Goal: Task Accomplishment & Management: Use online tool/utility

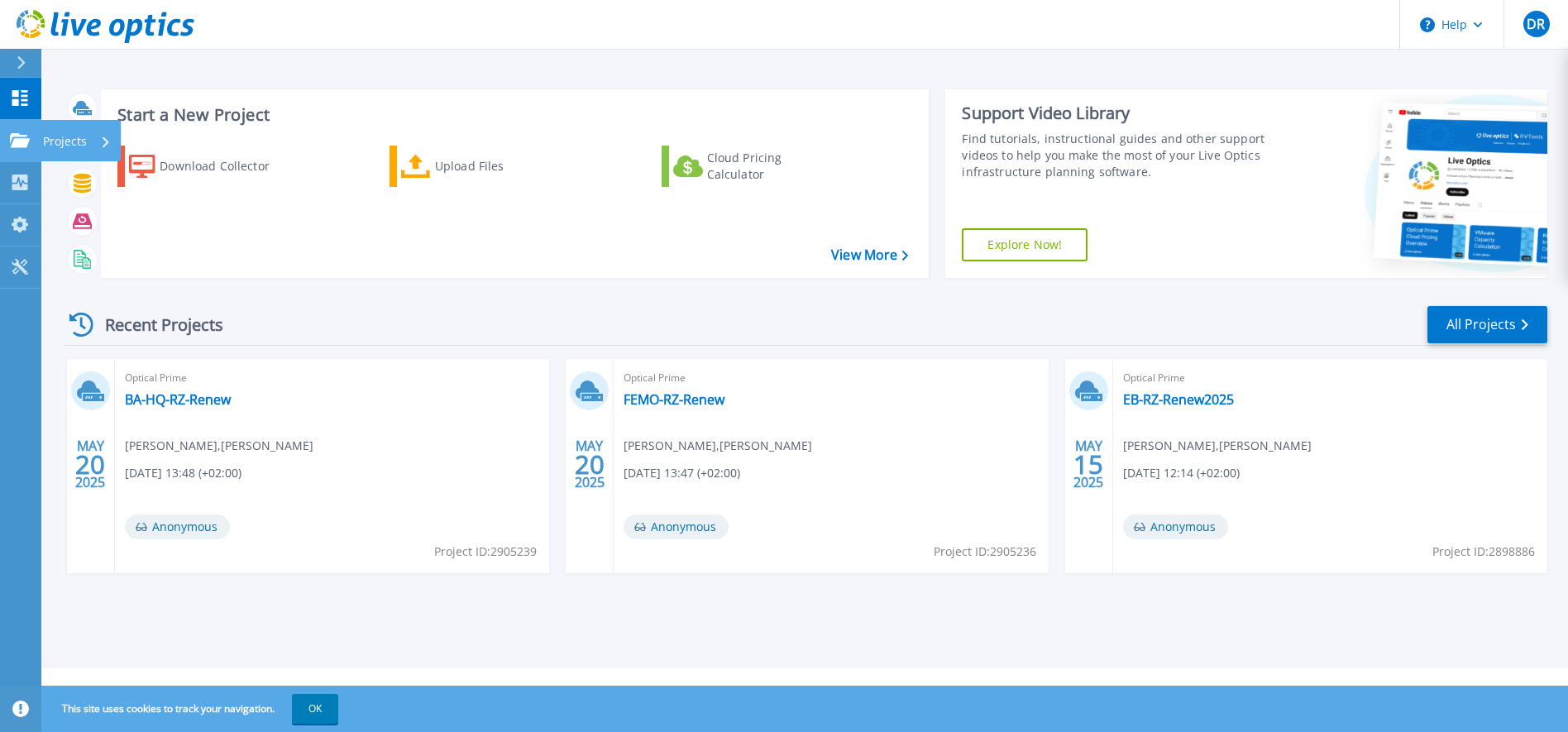
click at [21, 142] on icon at bounding box center [20, 140] width 20 height 14
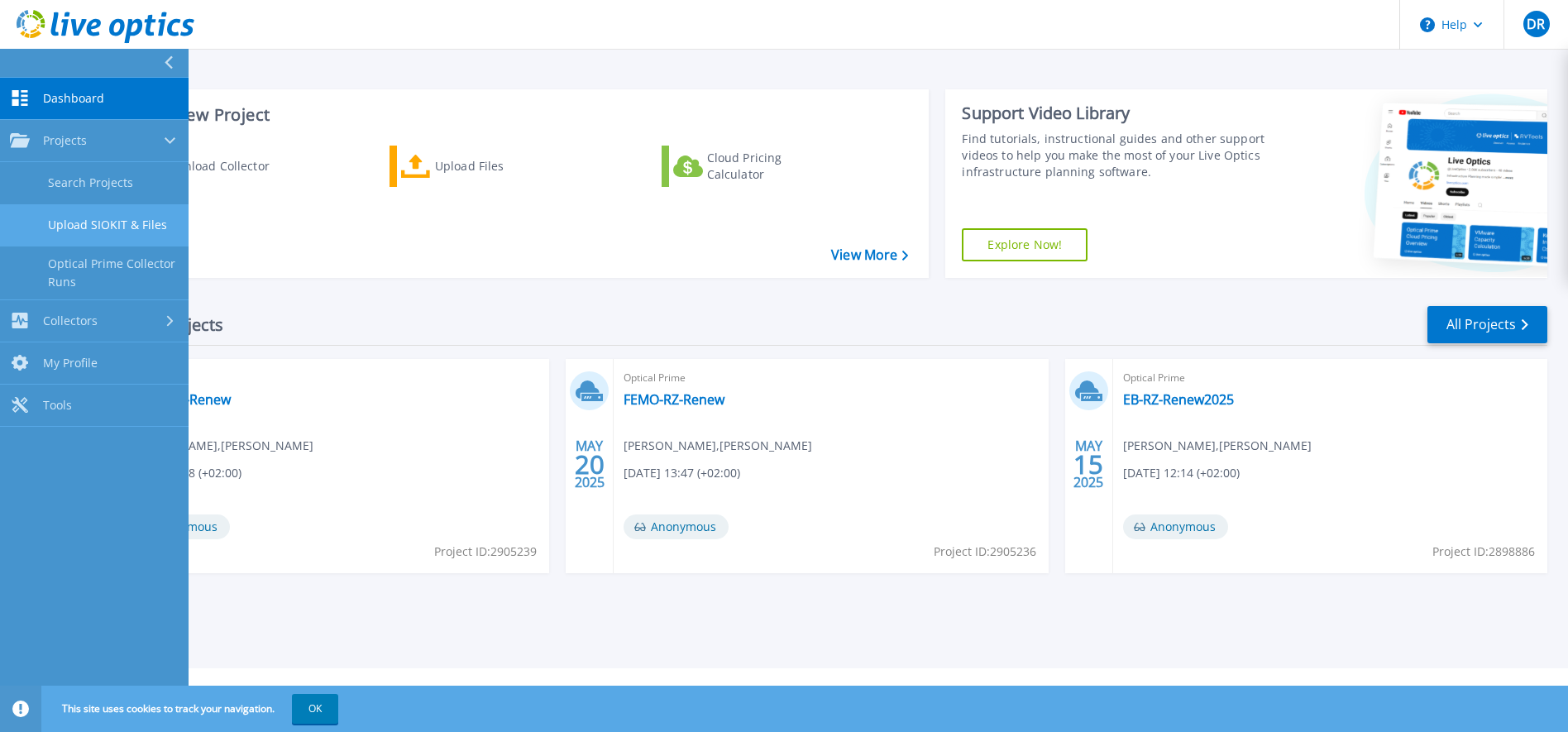
click at [117, 222] on link "Upload SIOKIT & Files" at bounding box center [94, 225] width 188 height 42
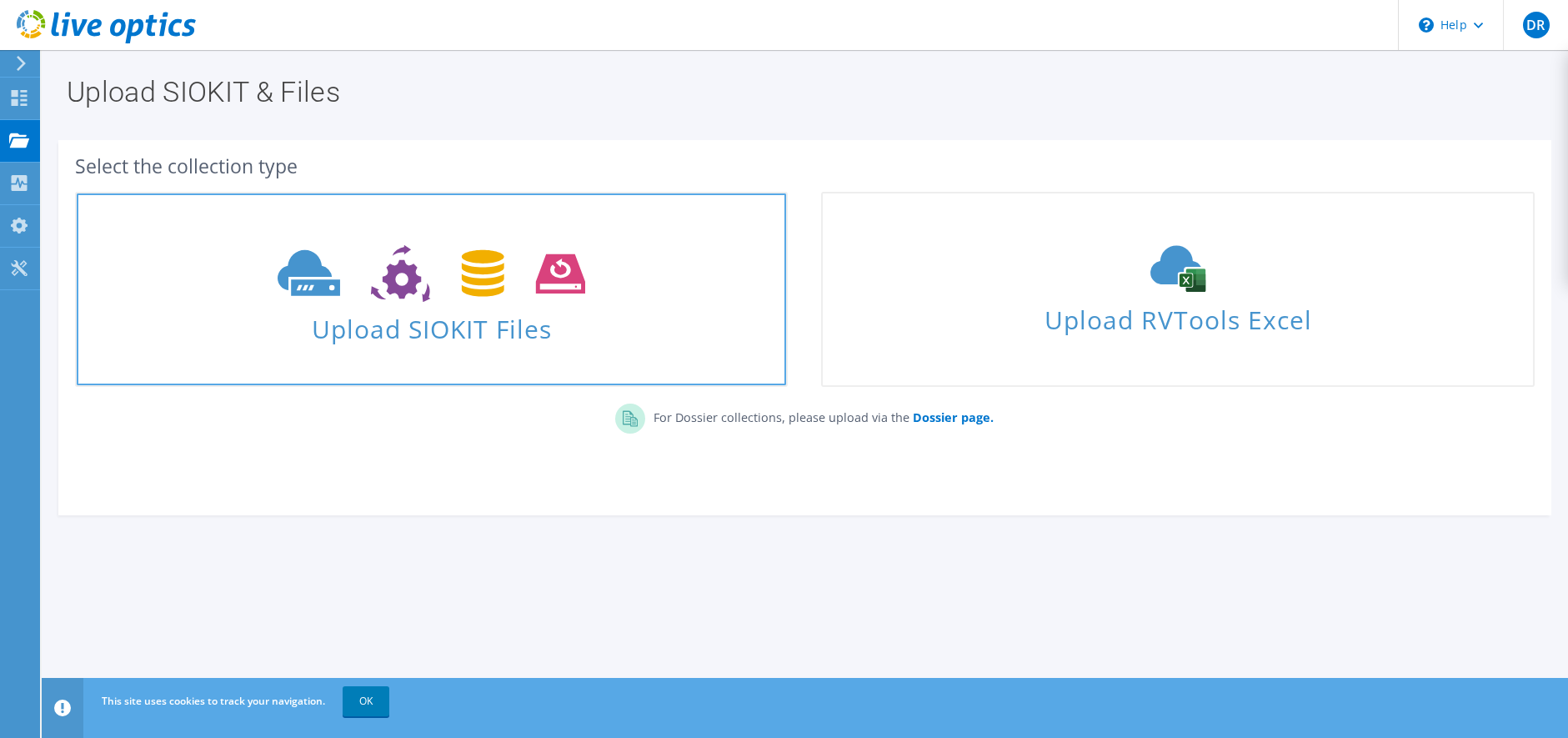
click at [475, 315] on span "Upload SIOKIT Files" at bounding box center [431, 324] width 710 height 35
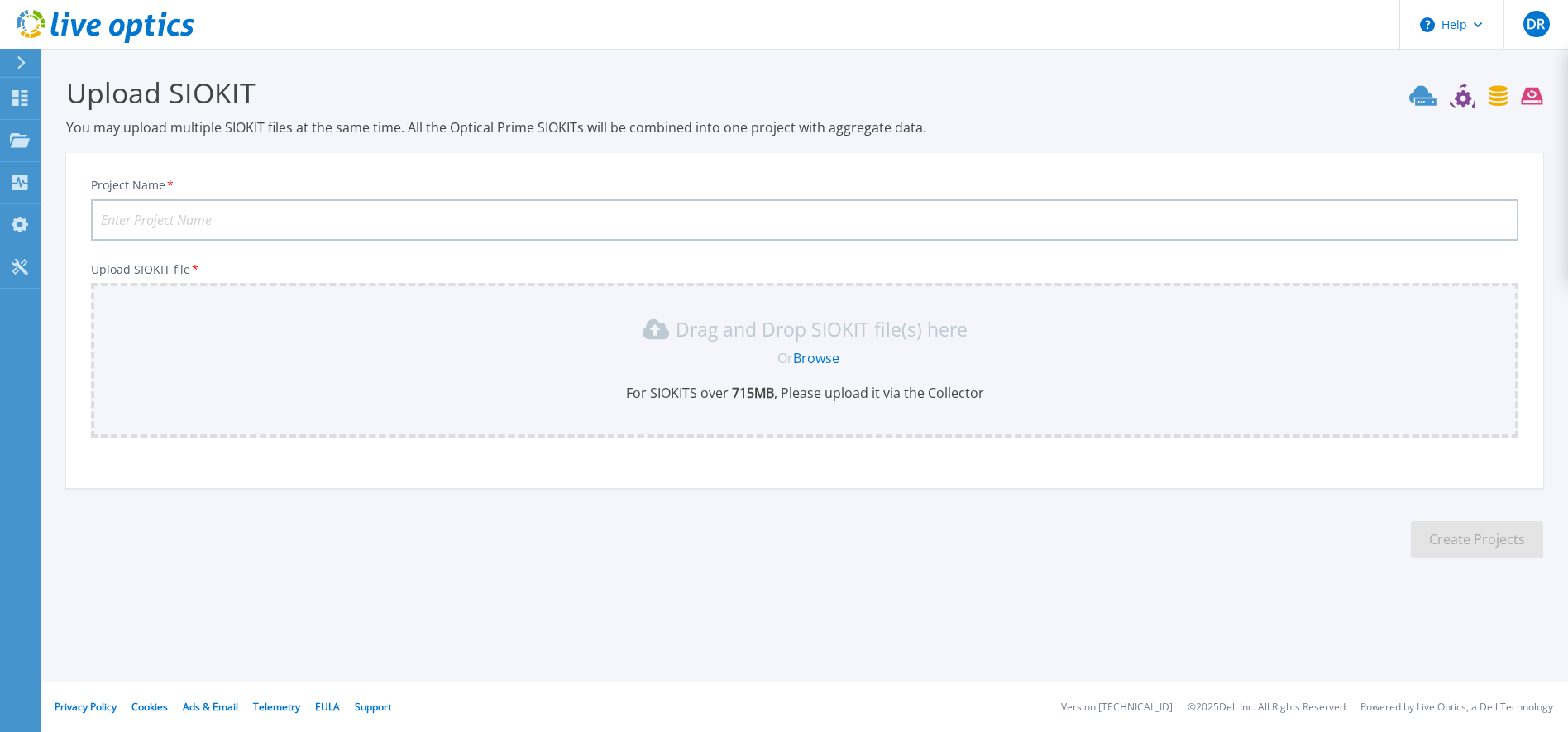
click at [241, 210] on input "Project Name *" at bounding box center [805, 219] width 1427 height 41
type input "Diakonie St Martin"
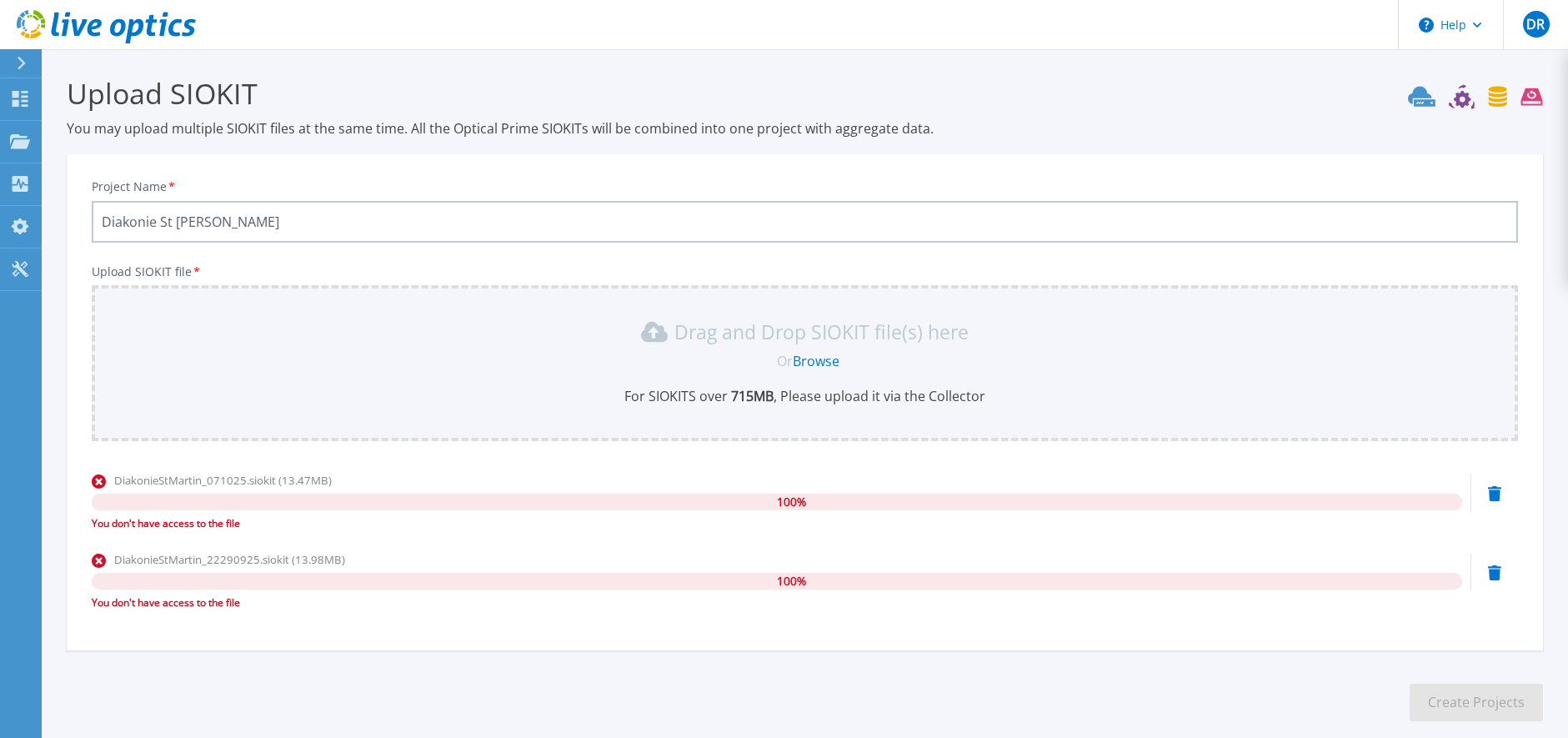
click at [810, 360] on link "Browse" at bounding box center [816, 361] width 46 height 19
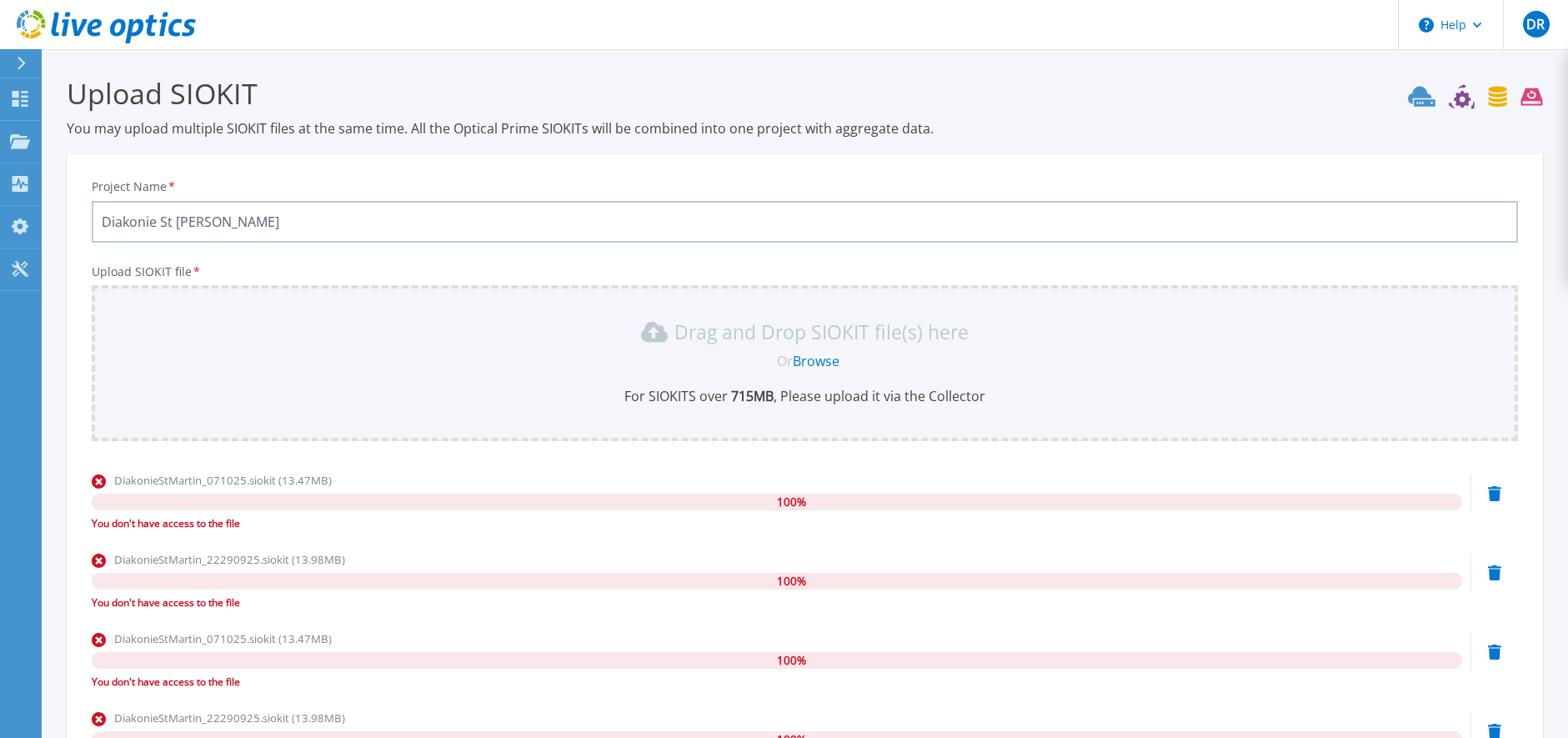
click at [1422, 98] on icon at bounding box center [1422, 96] width 28 height 20
click at [1462, 100] on icon at bounding box center [1476, 97] width 135 height 25
click at [1488, 98] on icon at bounding box center [1476, 97] width 135 height 25
click at [1533, 97] on icon at bounding box center [1533, 97] width 22 height 18
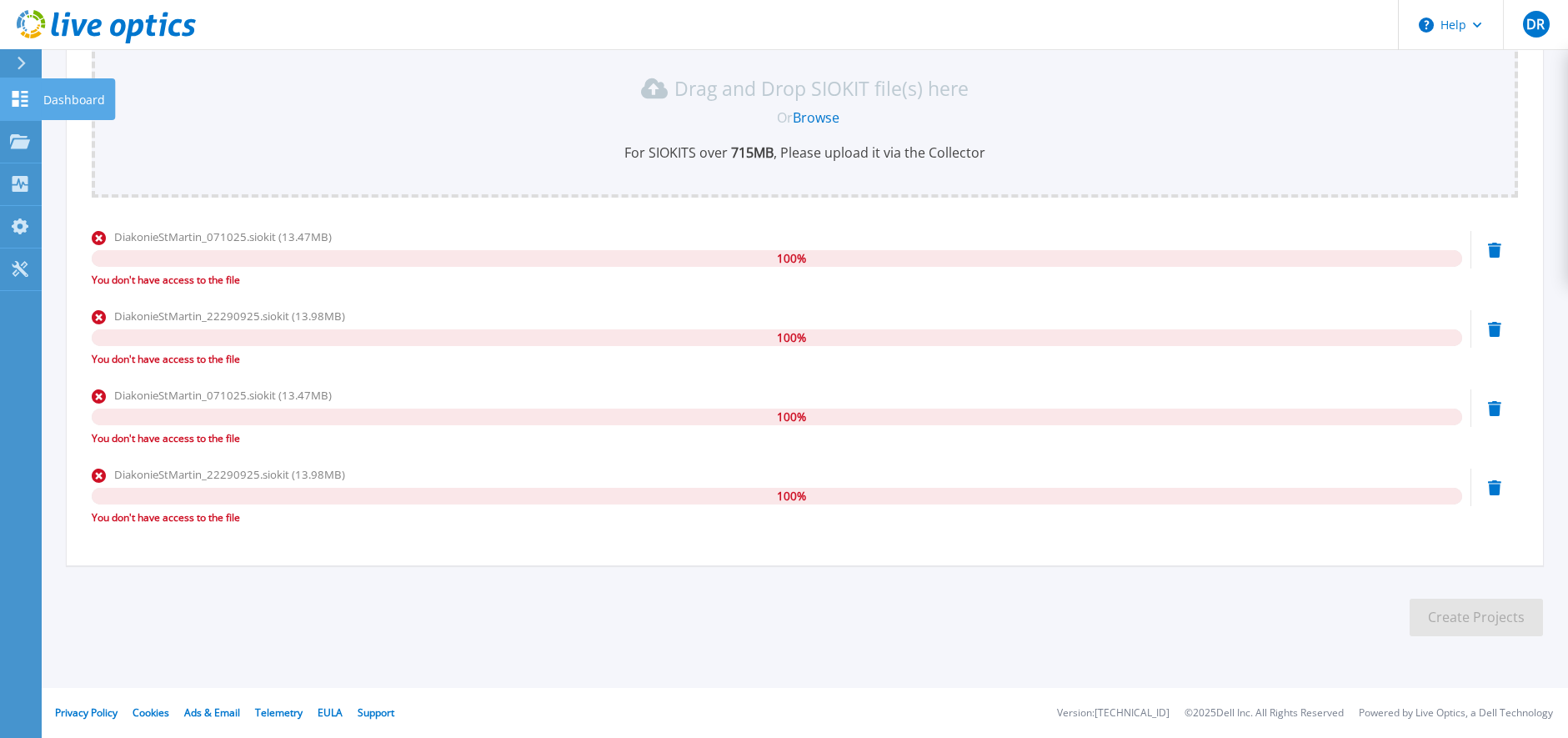
click at [11, 92] on icon at bounding box center [20, 99] width 20 height 16
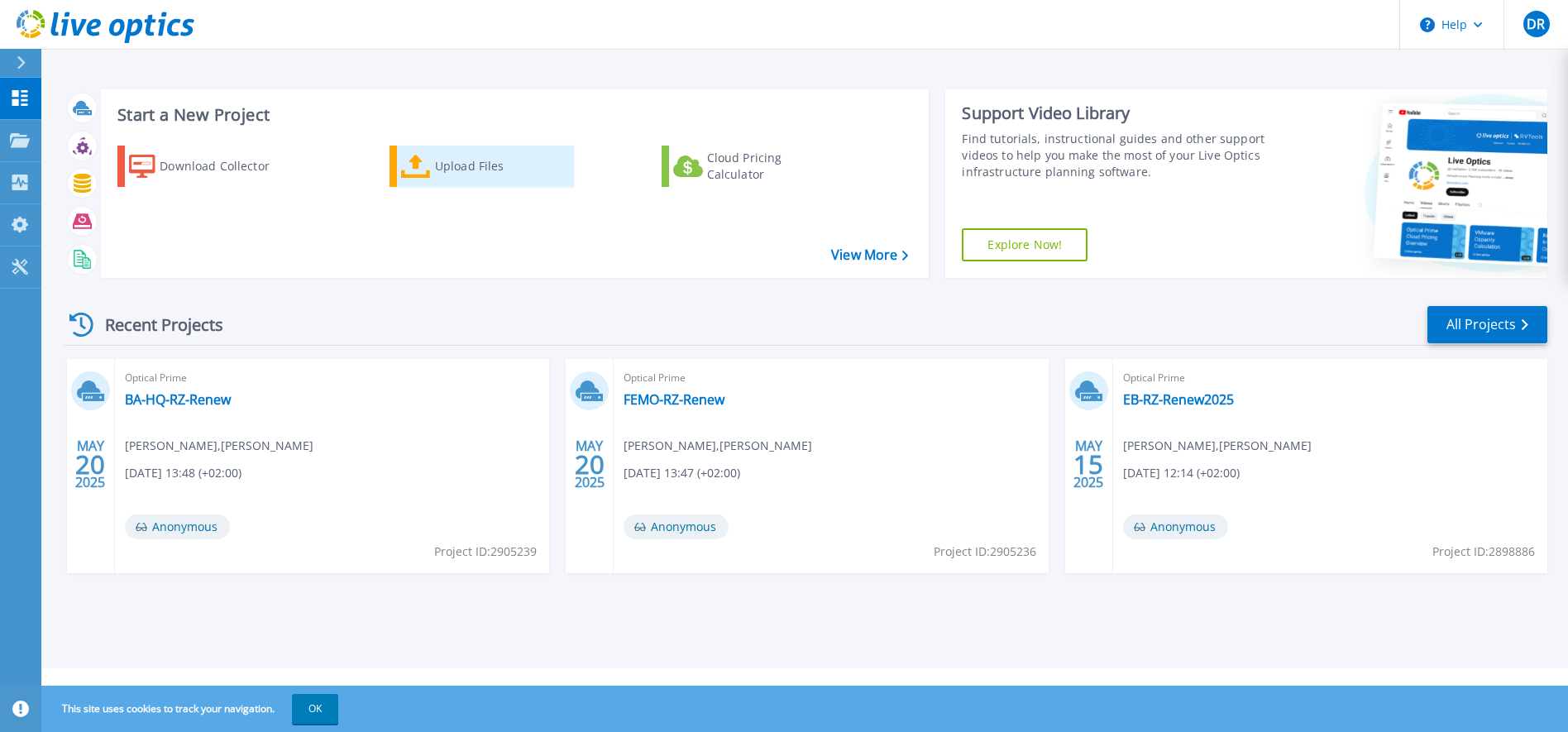
click at [456, 170] on div "Upload Files" at bounding box center [501, 167] width 132 height 34
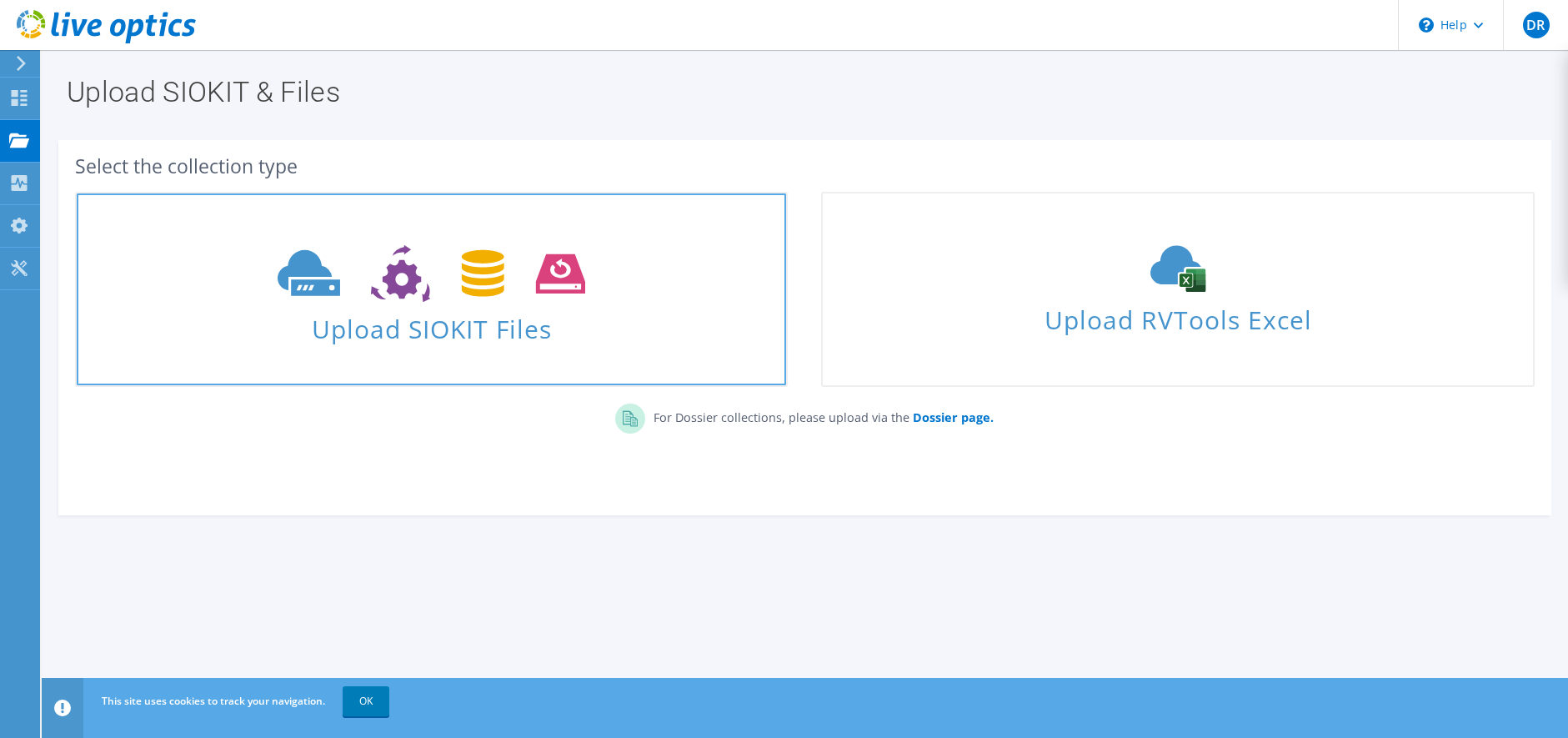
click at [593, 301] on span at bounding box center [431, 272] width 710 height 70
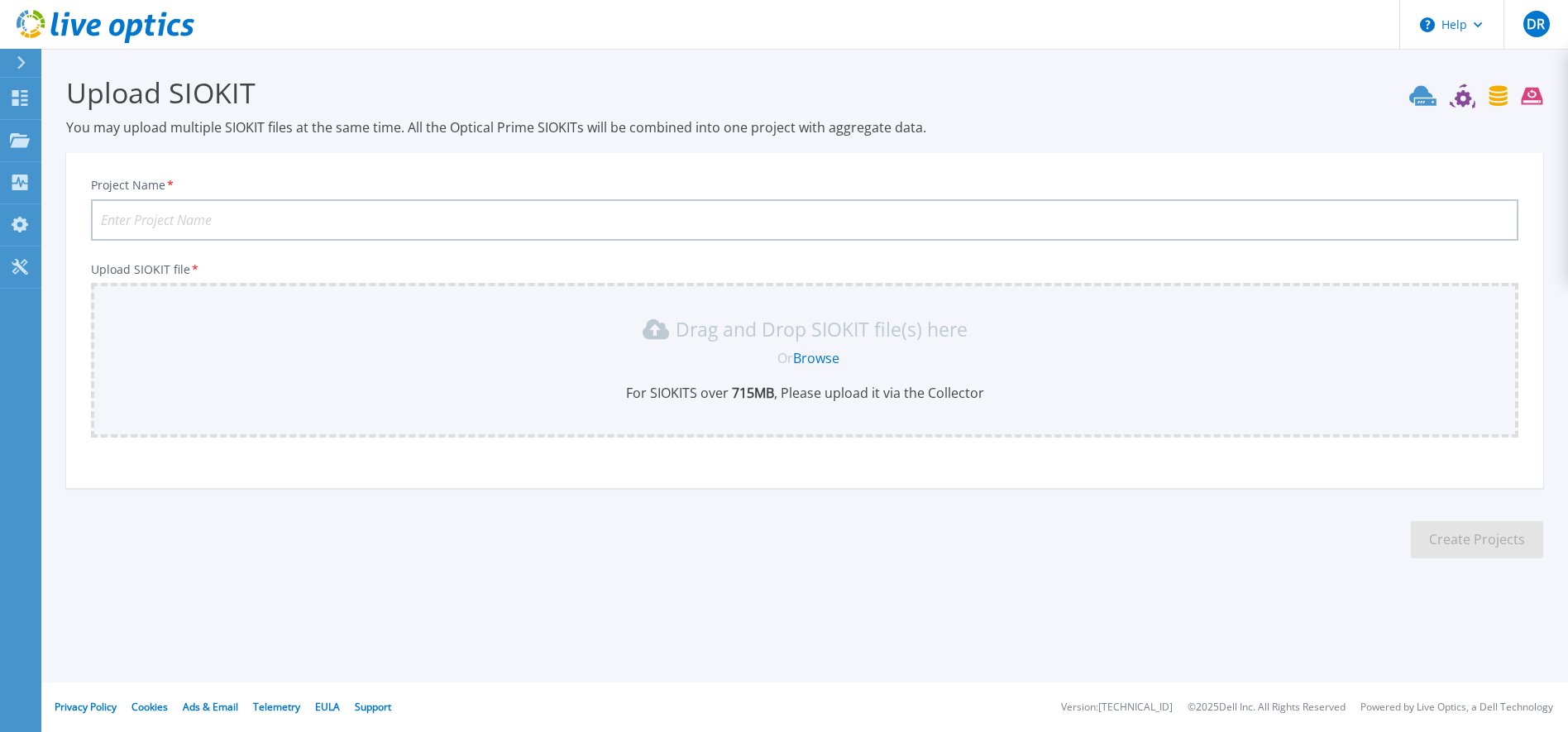
click at [318, 219] on input "Project Name *" at bounding box center [805, 219] width 1427 height 41
click at [822, 363] on link "Browse" at bounding box center [815, 358] width 46 height 18
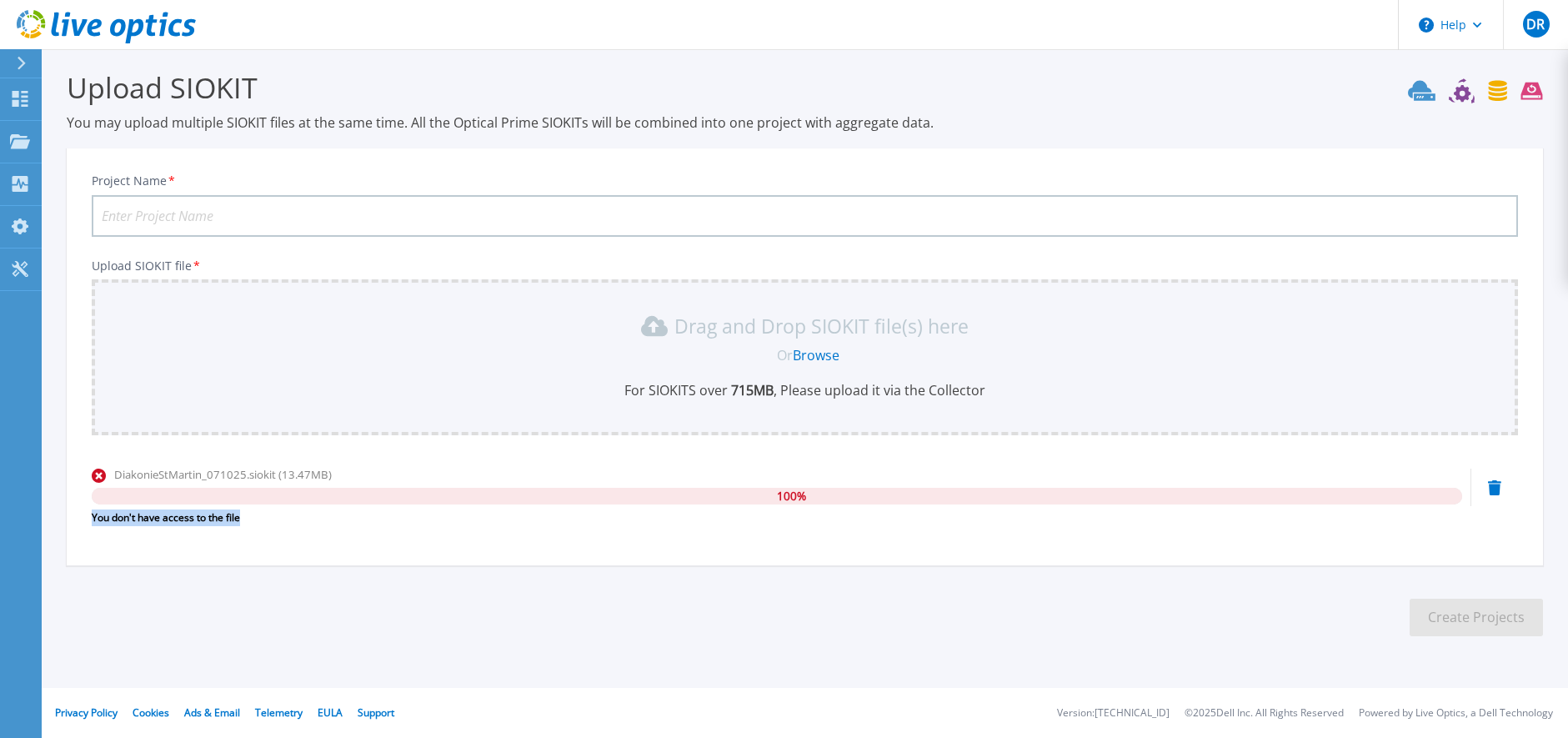
drag, startPoint x: 86, startPoint y: 517, endPoint x: 251, endPoint y: 525, distance: 165.2
click at [251, 525] on div "Project Name * Upload SIOKIT file * Drag and Drop SIOKIT file(s) here Or Browse…" at bounding box center [805, 362] width 1477 height 406
copy div "You don't have access to the file"
